Goal: Task Accomplishment & Management: Use online tool/utility

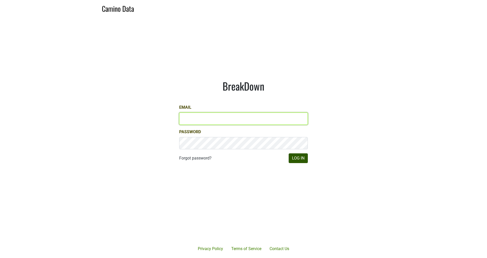
type input "JRANCE@REALMCELLARS.COM"
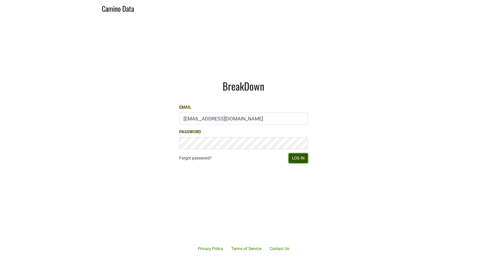
click at [295, 158] on button "Log In" at bounding box center [298, 158] width 19 height 10
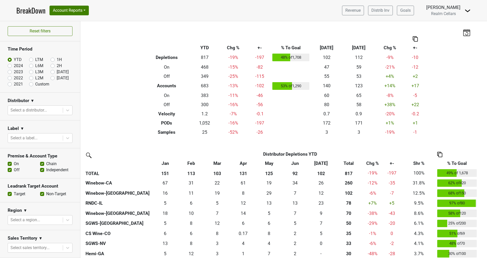
click at [118, 119] on div "Filters Breakdown Type YTD Chg % +- % To Goal [DATE] ‘[DATE] Chg % +- Depletion…" at bounding box center [283, 139] width 406 height 237
click at [65, 109] on icon at bounding box center [67, 110] width 5 height 5
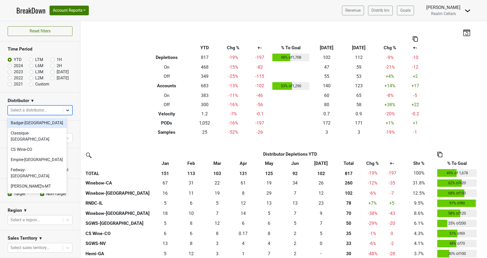
click at [65, 109] on icon at bounding box center [67, 110] width 5 height 5
